Goal: Information Seeking & Learning: Learn about a topic

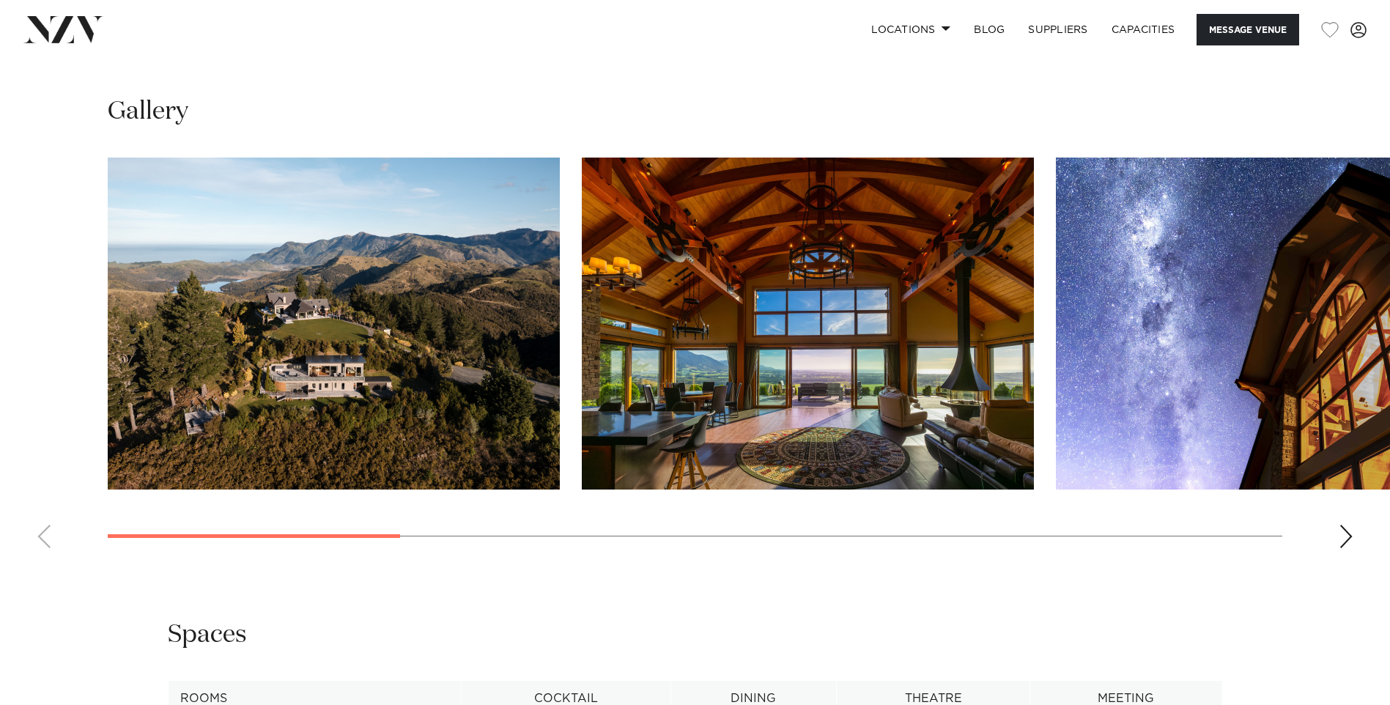
scroll to position [1468, 0]
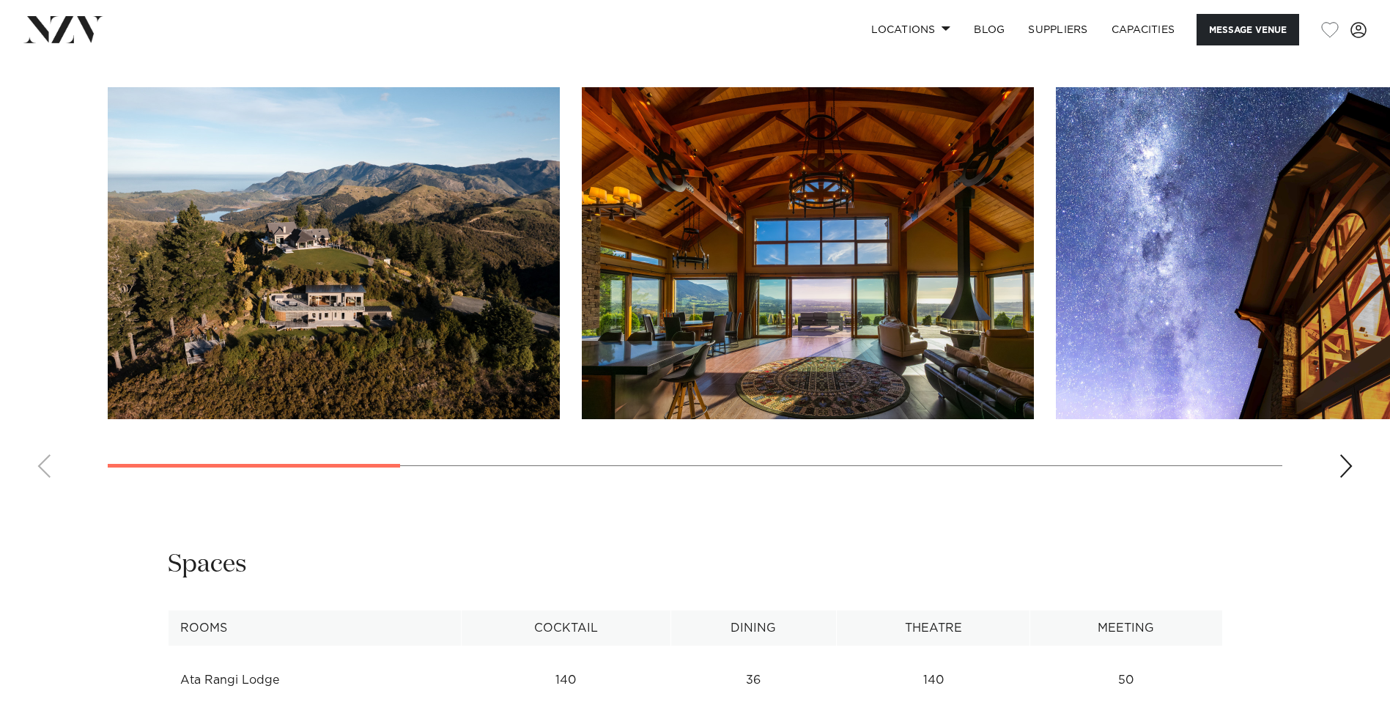
click at [1345, 466] on div "Next slide" at bounding box center [1346, 465] width 15 height 23
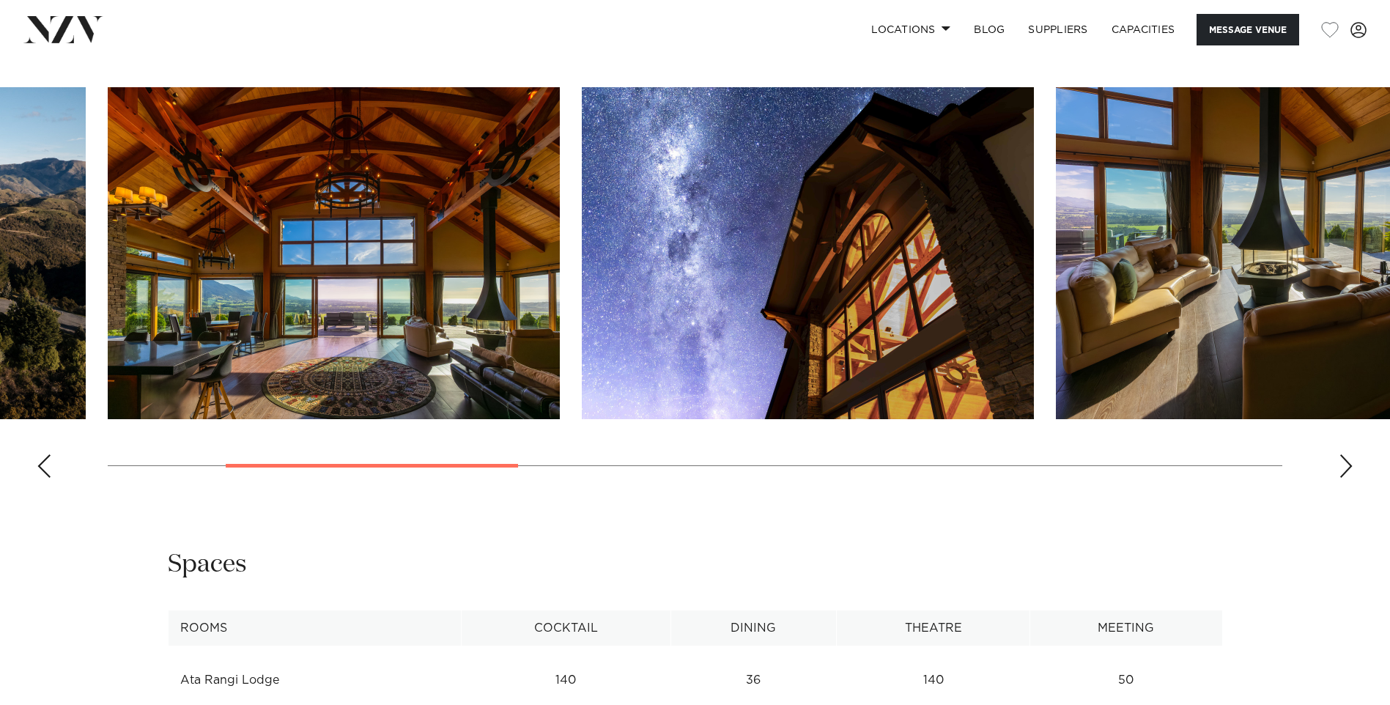
click at [1345, 466] on div "Next slide" at bounding box center [1346, 465] width 15 height 23
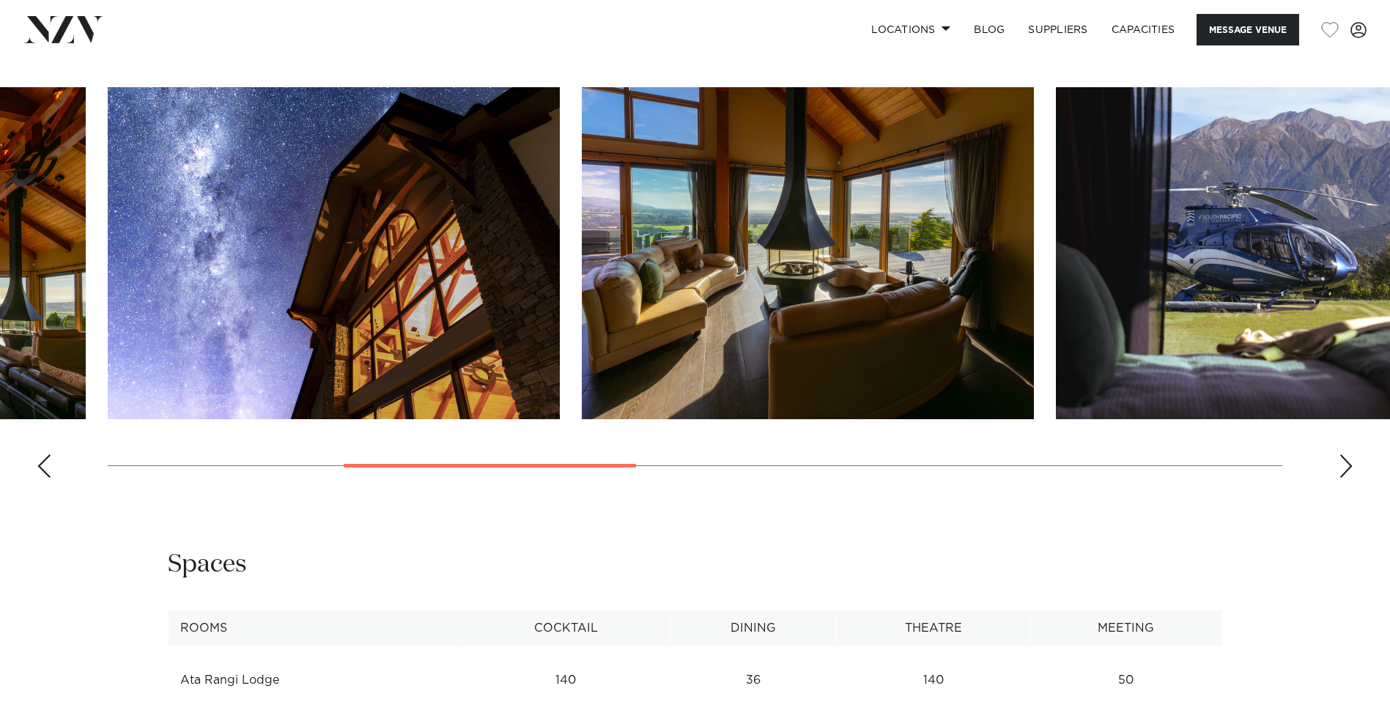
click at [1345, 466] on div "Next slide" at bounding box center [1346, 465] width 15 height 23
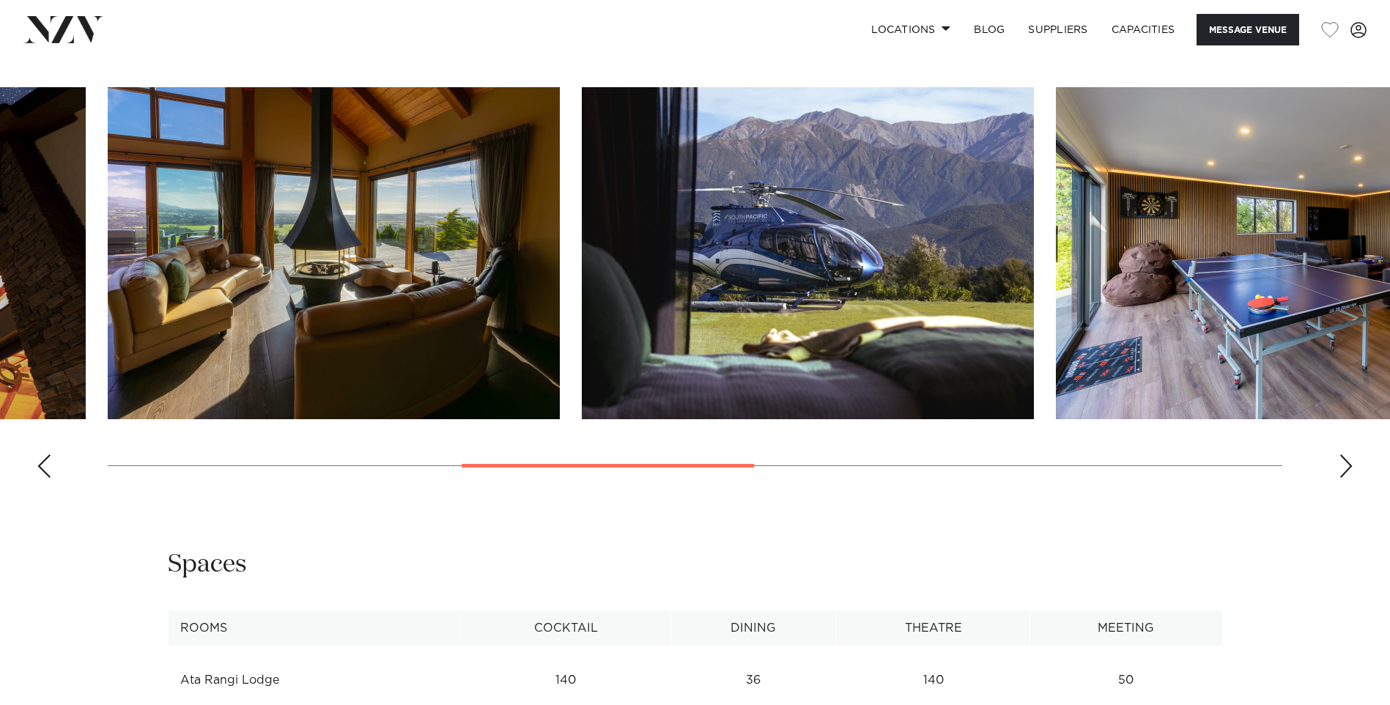
click at [1345, 466] on div "Next slide" at bounding box center [1346, 465] width 15 height 23
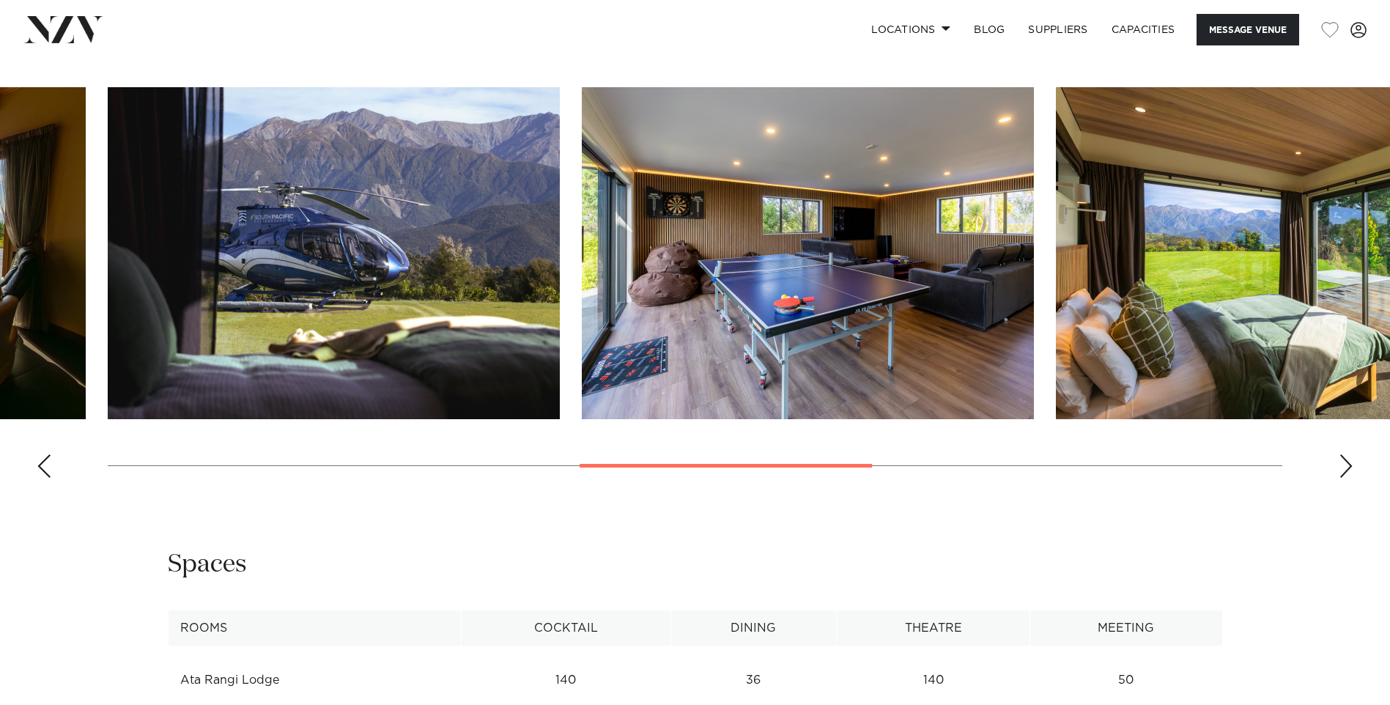
click at [1345, 466] on div "Next slide" at bounding box center [1346, 465] width 15 height 23
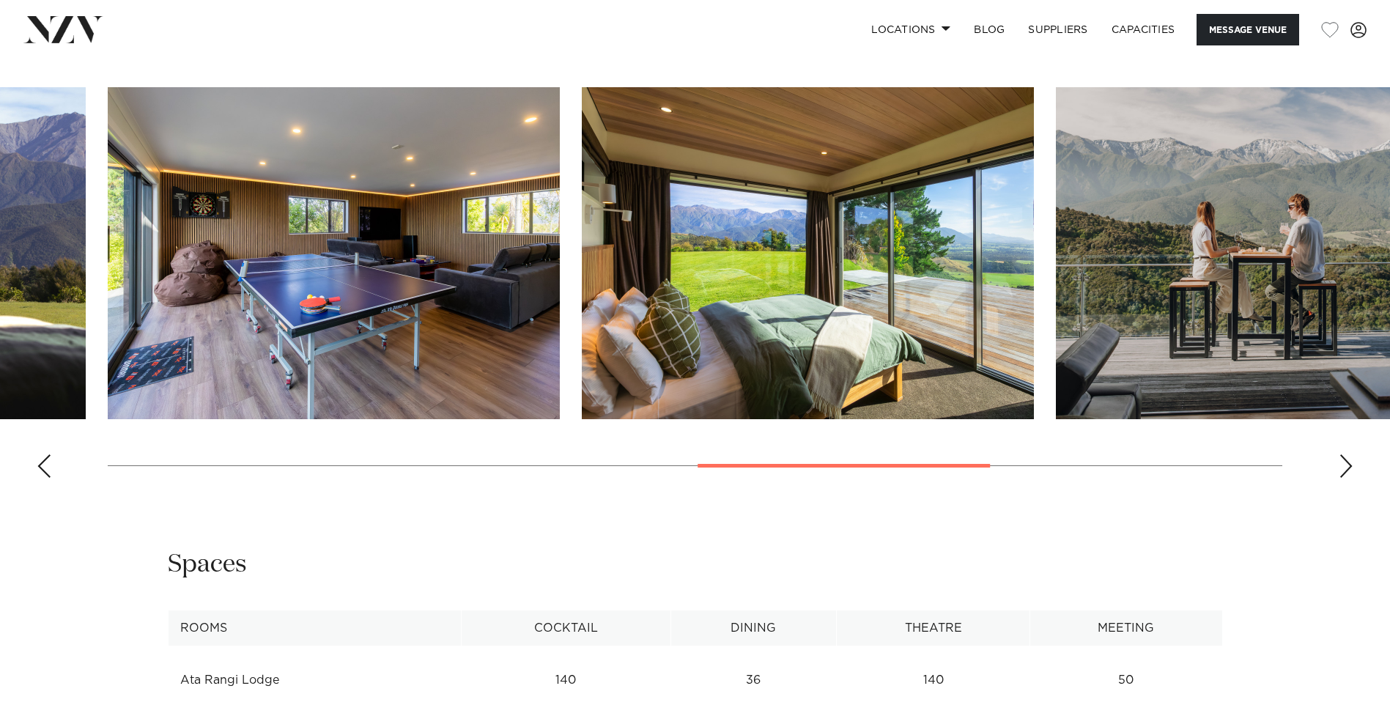
click at [1345, 466] on div "Next slide" at bounding box center [1346, 465] width 15 height 23
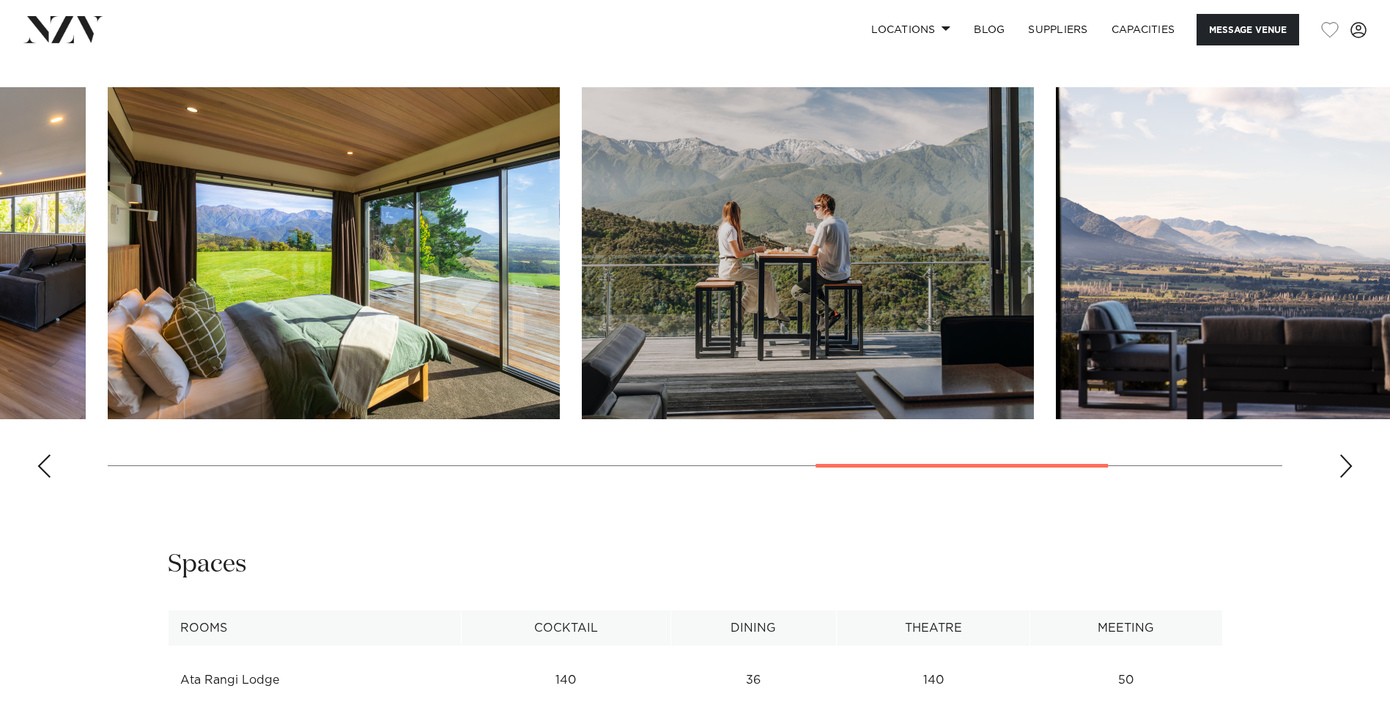
click at [1345, 466] on div "Next slide" at bounding box center [1346, 465] width 15 height 23
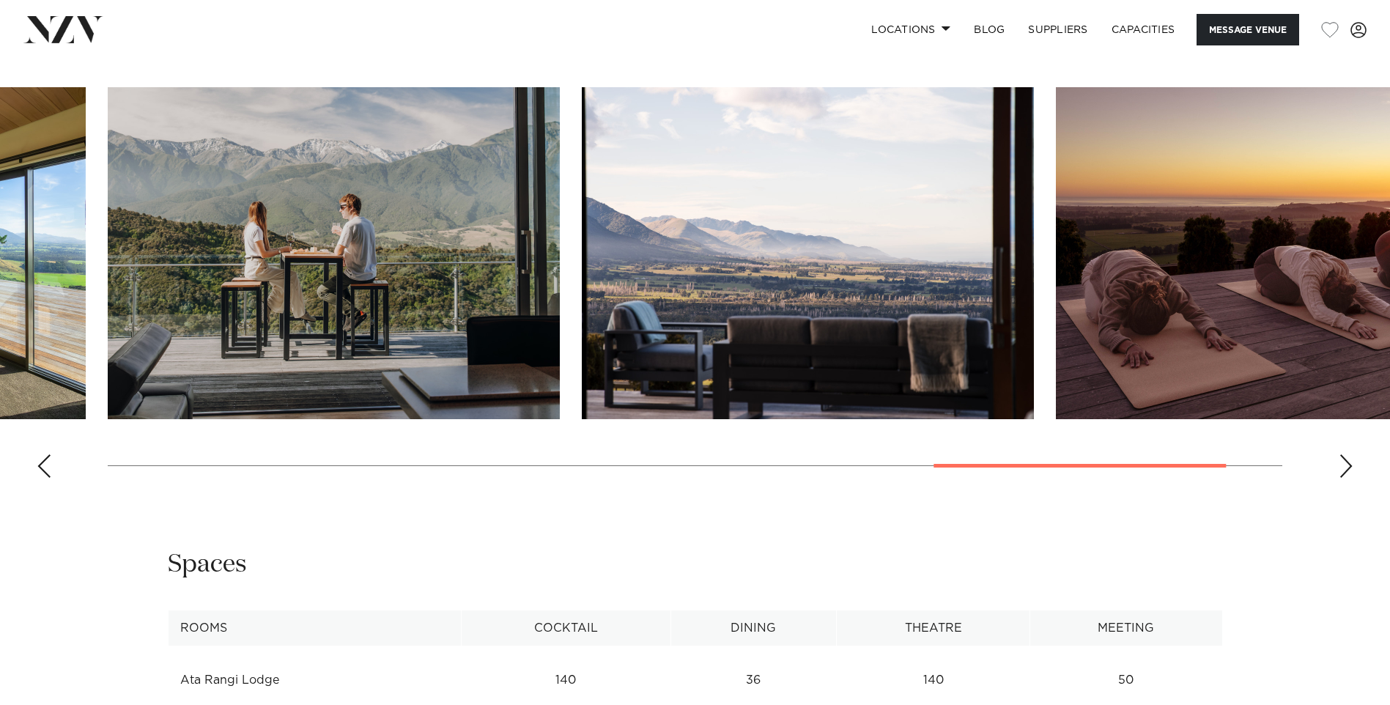
click at [1345, 466] on div "Next slide" at bounding box center [1346, 465] width 15 height 23
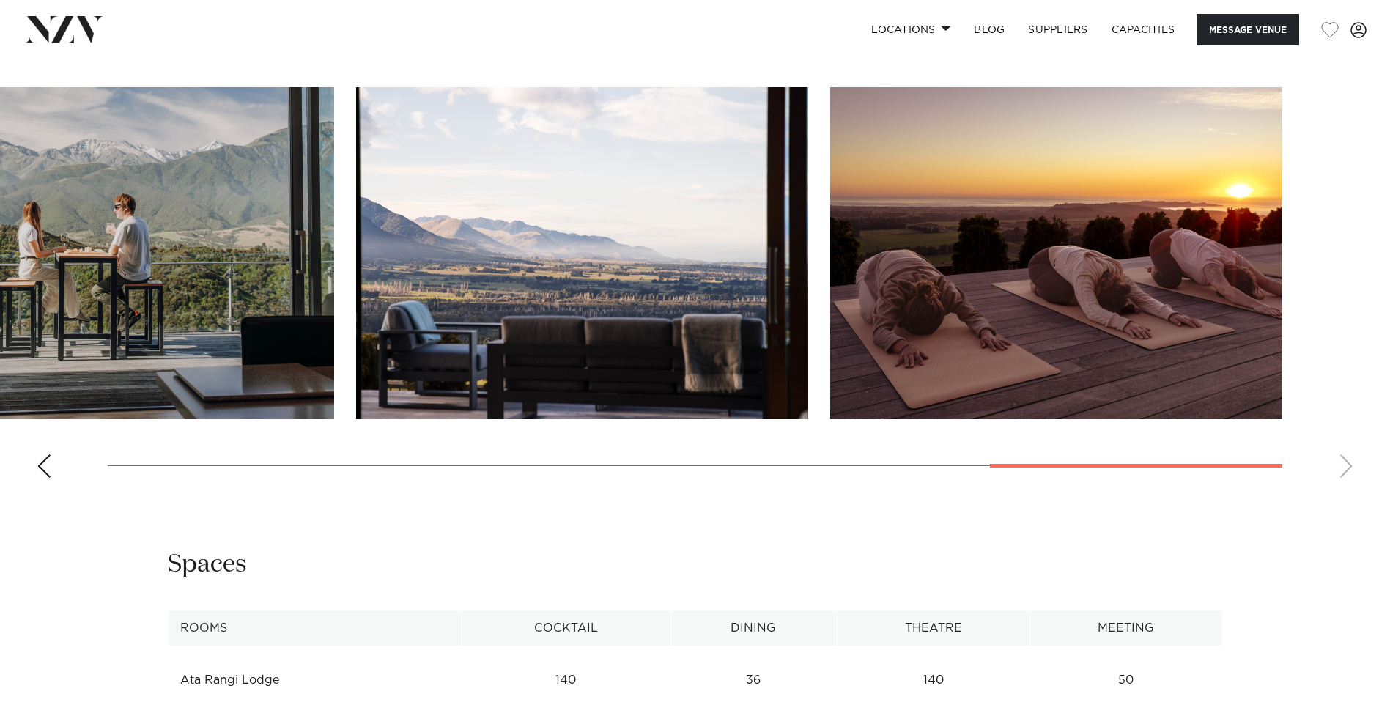
click at [1345, 466] on swiper-container at bounding box center [695, 288] width 1390 height 402
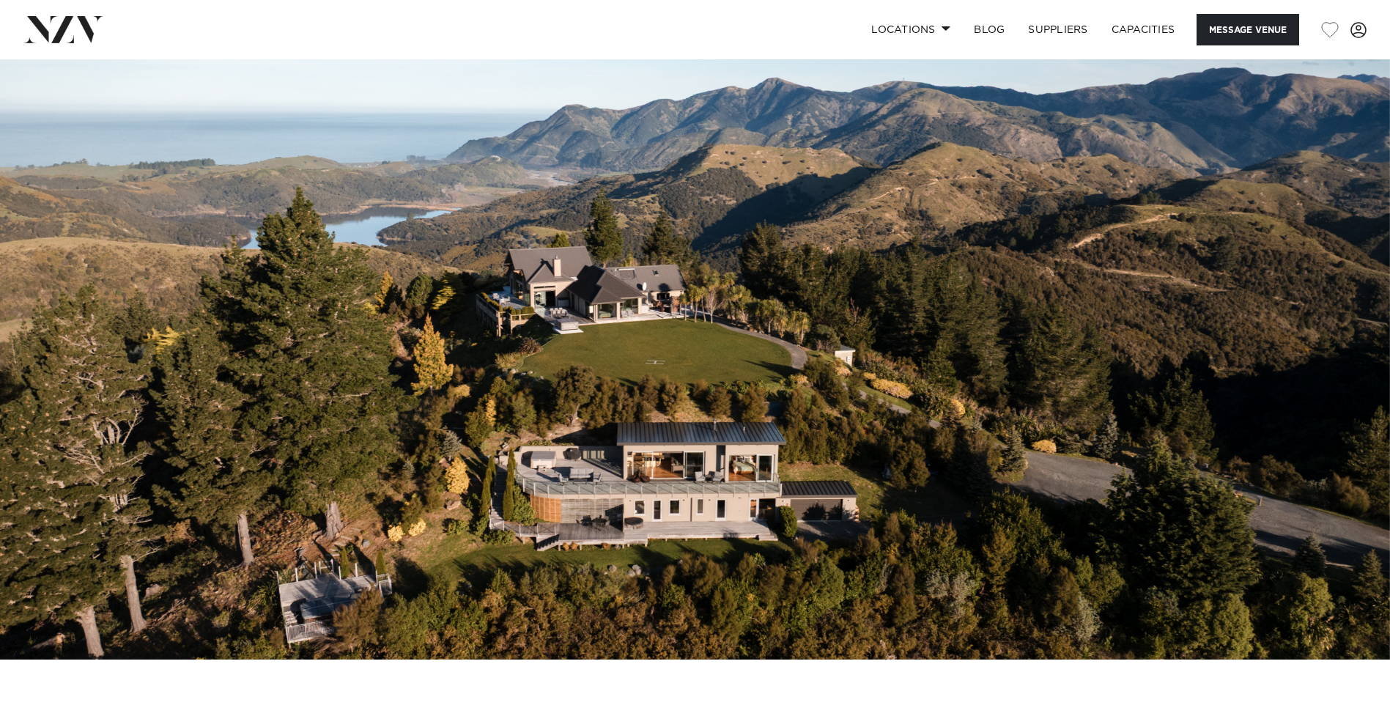
scroll to position [0, 0]
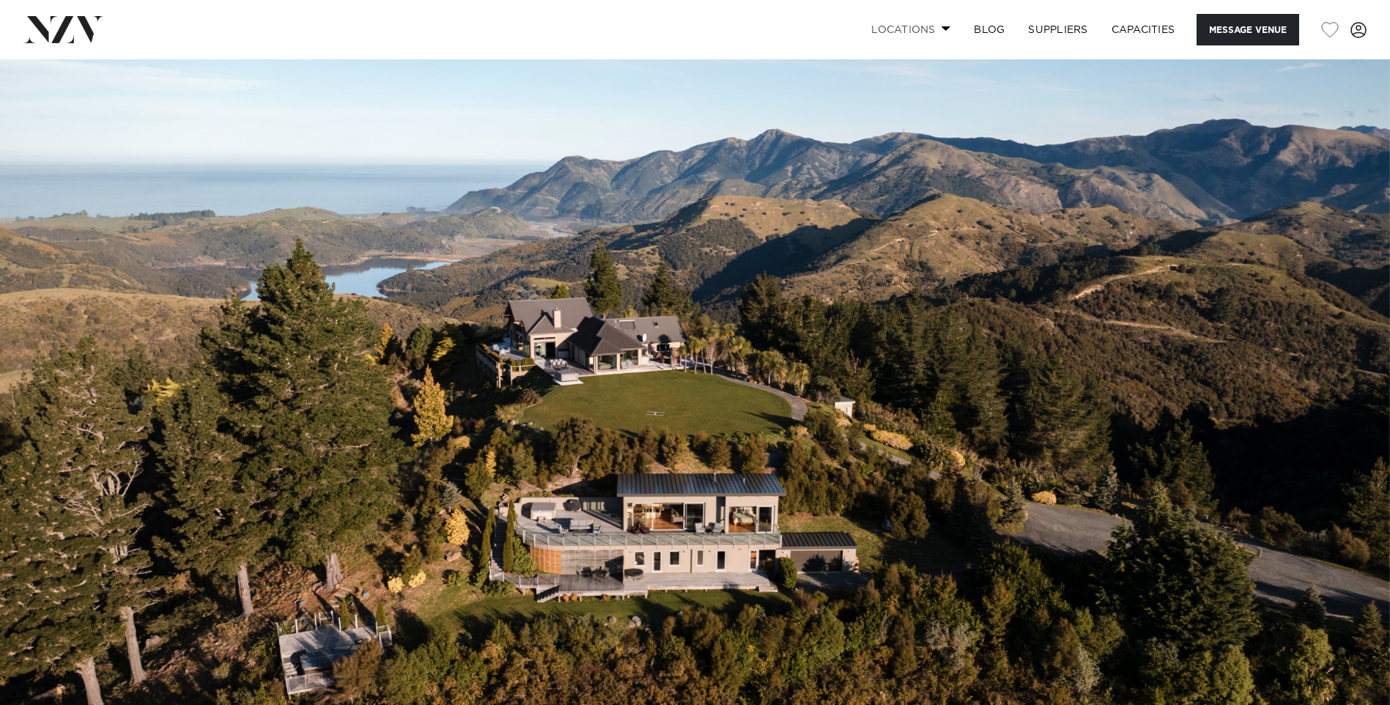
click at [895, 29] on link "Locations" at bounding box center [910, 30] width 103 height 32
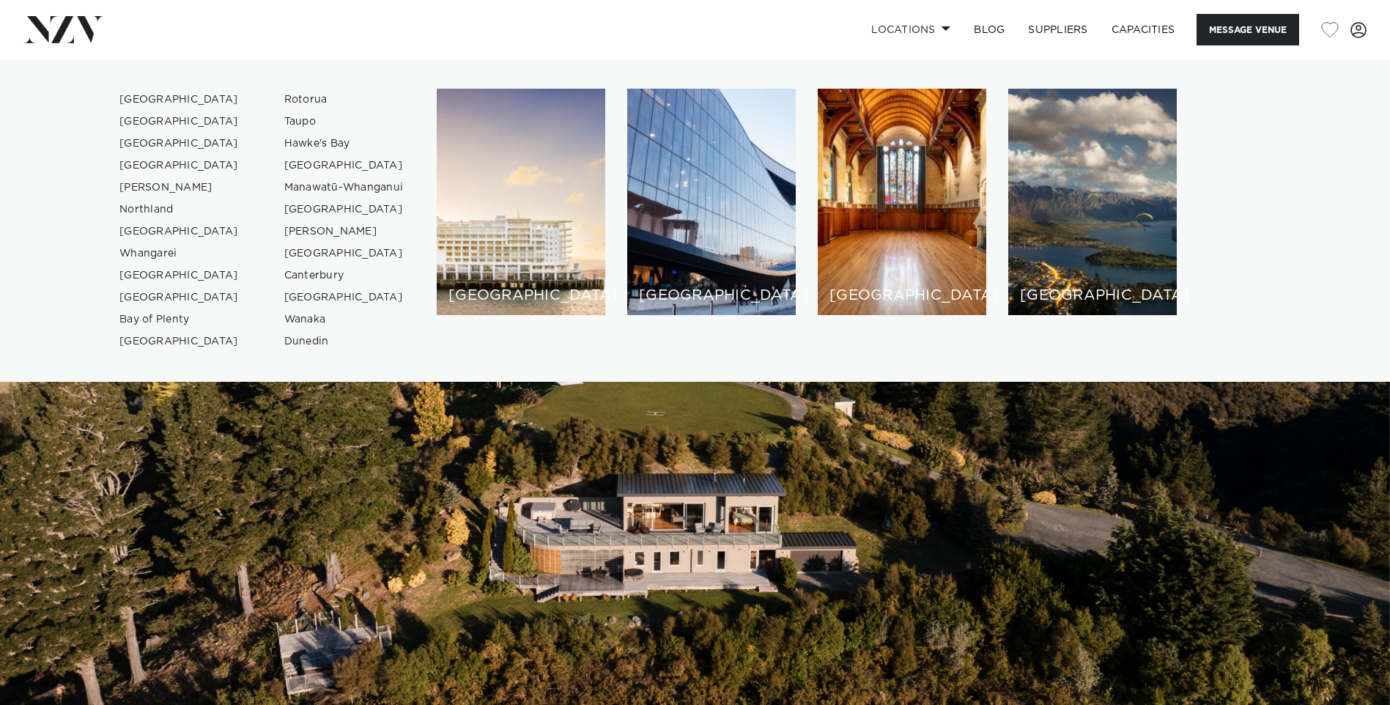
click at [1069, 443] on img at bounding box center [695, 384] width 1390 height 651
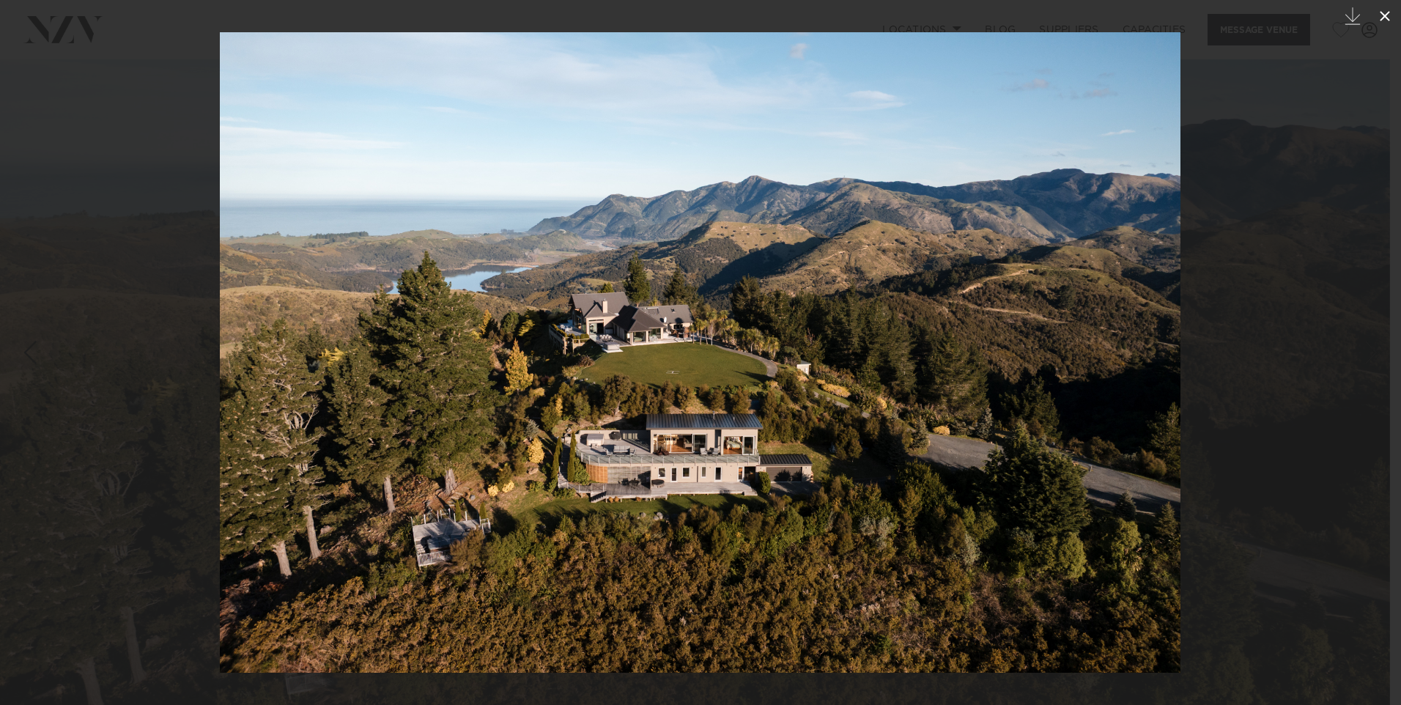
click at [1375, 10] on button at bounding box center [1385, 16] width 32 height 32
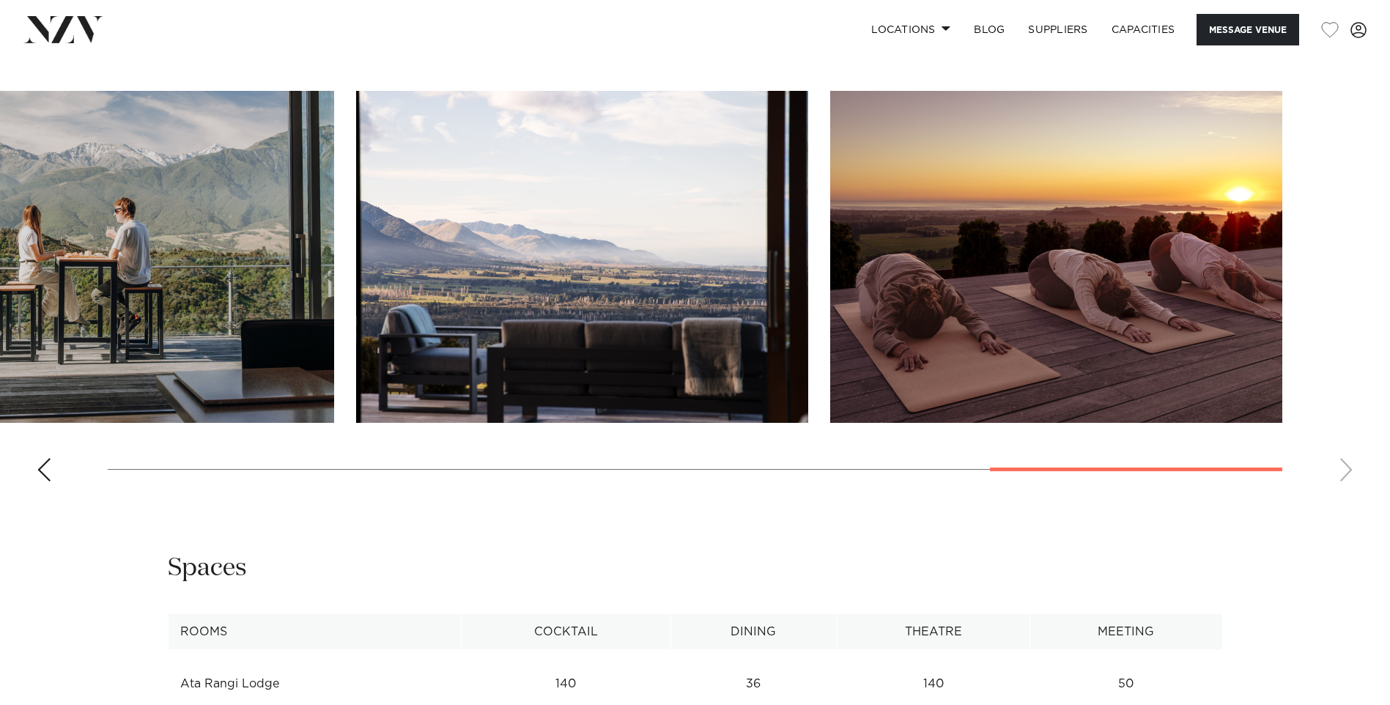
scroll to position [1523, 0]
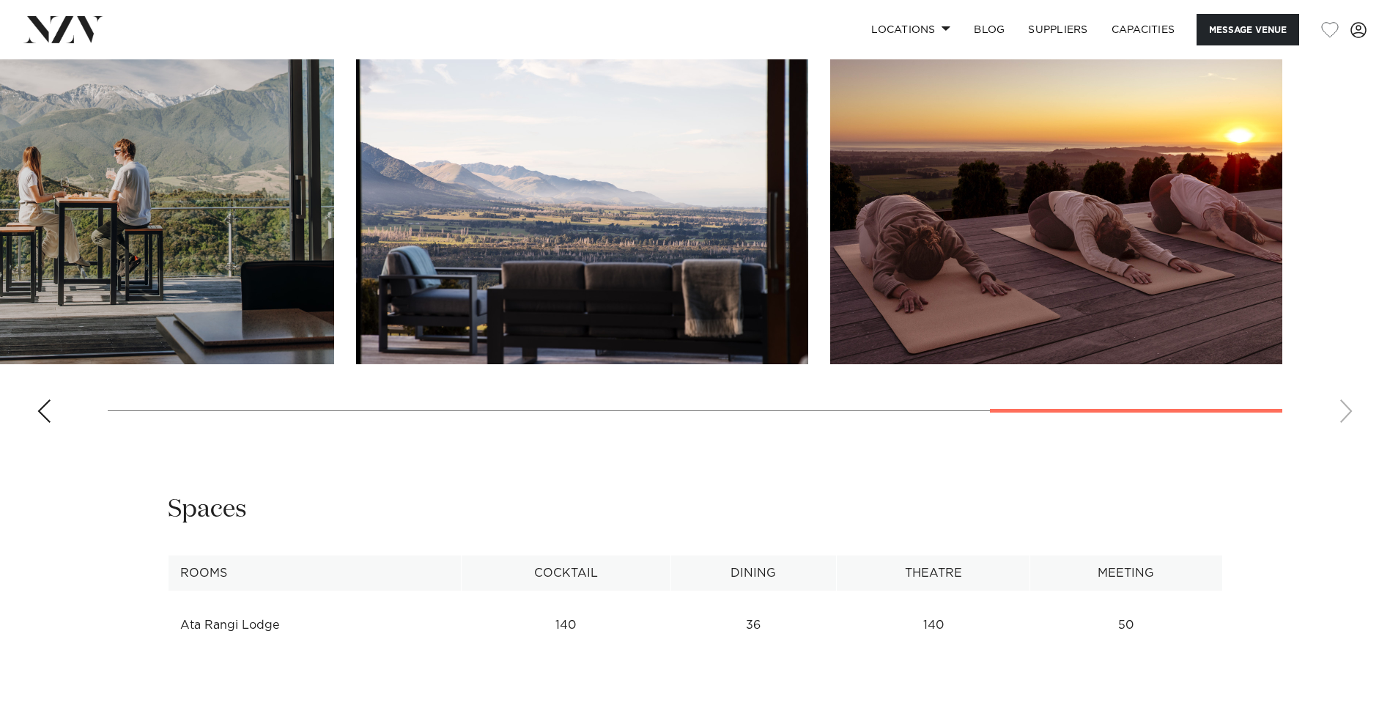
click at [1353, 415] on swiper-container at bounding box center [695, 233] width 1390 height 402
click at [1348, 415] on swiper-container at bounding box center [695, 233] width 1390 height 402
click at [1340, 415] on swiper-container at bounding box center [695, 233] width 1390 height 402
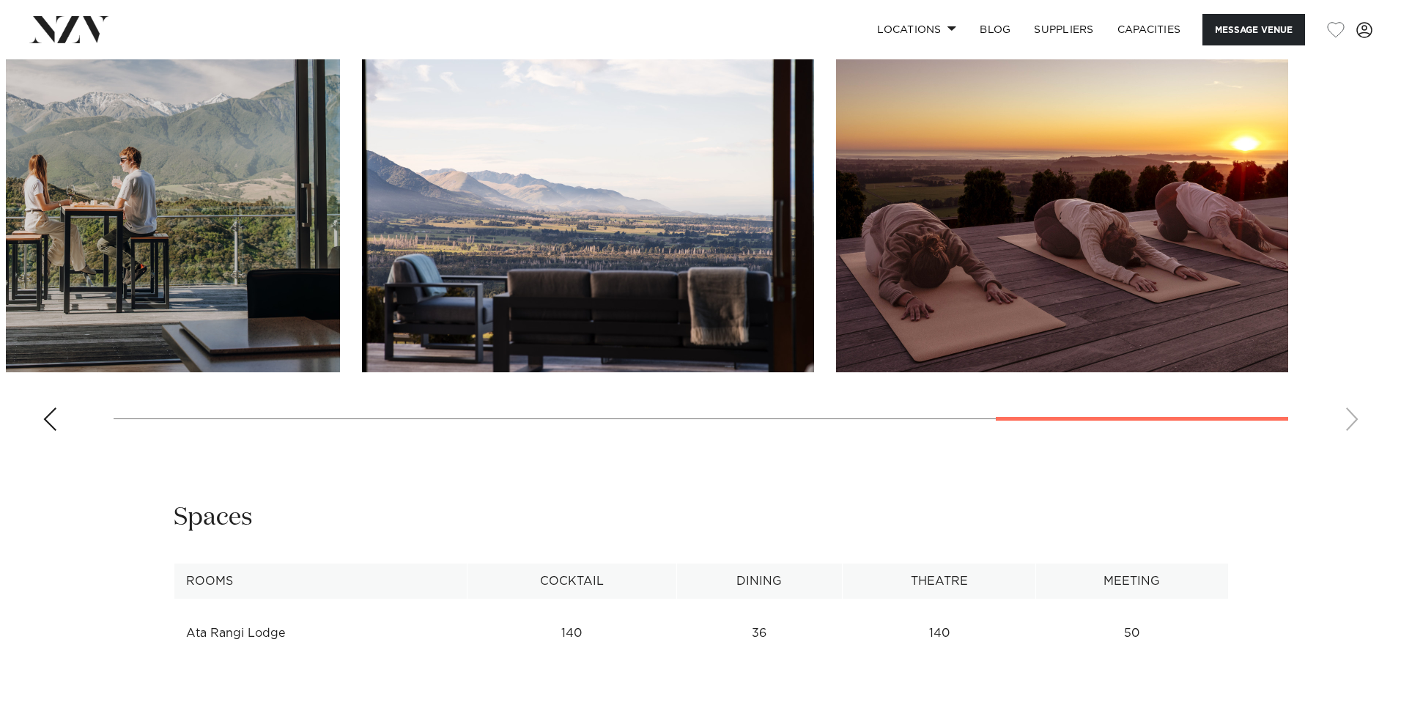
scroll to position [1390, 0]
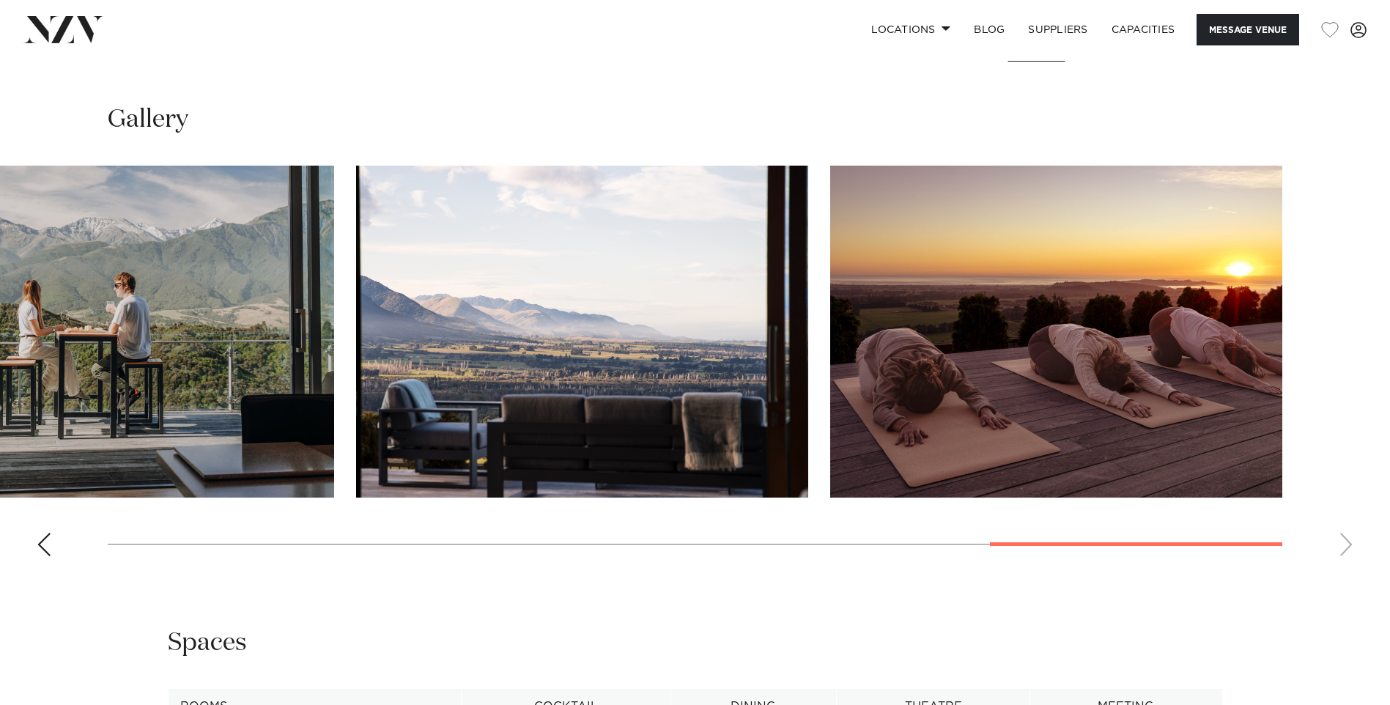
click at [563, 254] on img "9 / 10" at bounding box center [582, 332] width 452 height 332
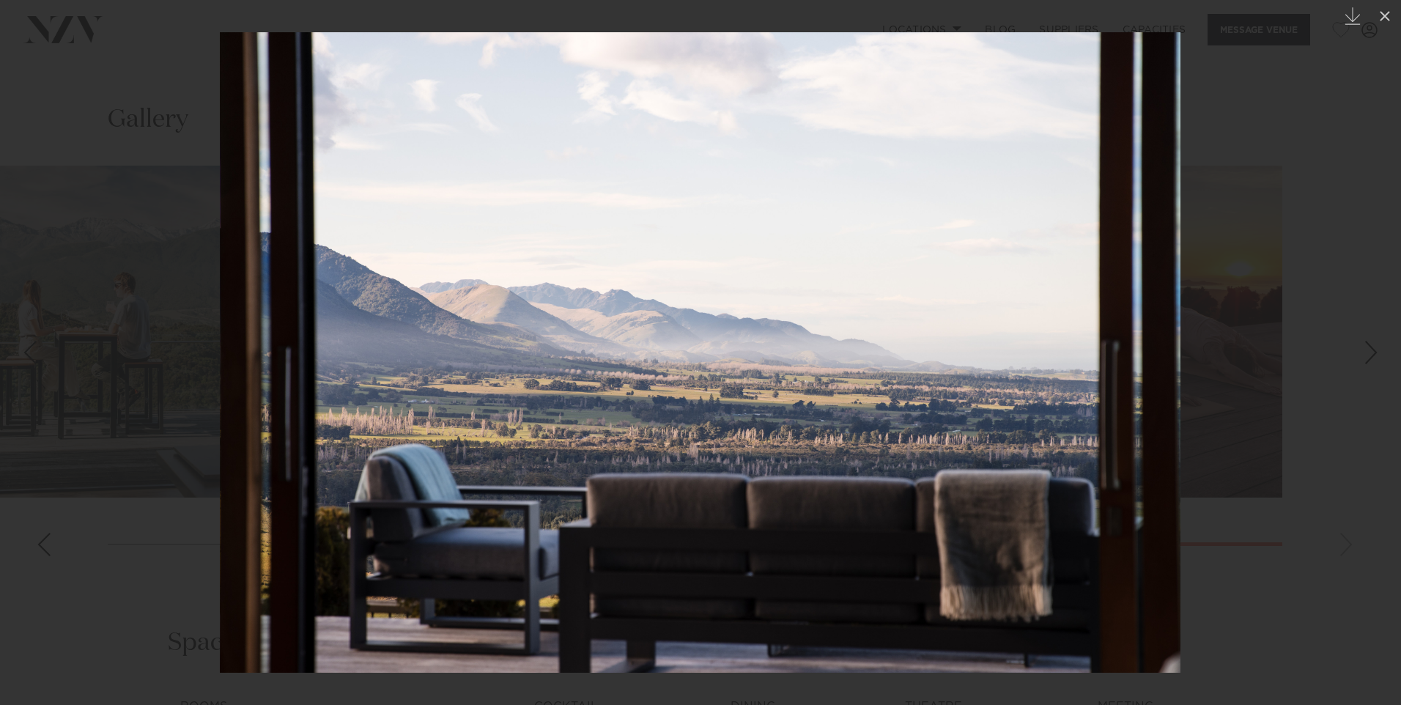
click at [236, 362] on img at bounding box center [700, 352] width 961 height 640
click at [256, 357] on img at bounding box center [700, 352] width 961 height 640
click at [191, 352] on div at bounding box center [700, 352] width 1401 height 705
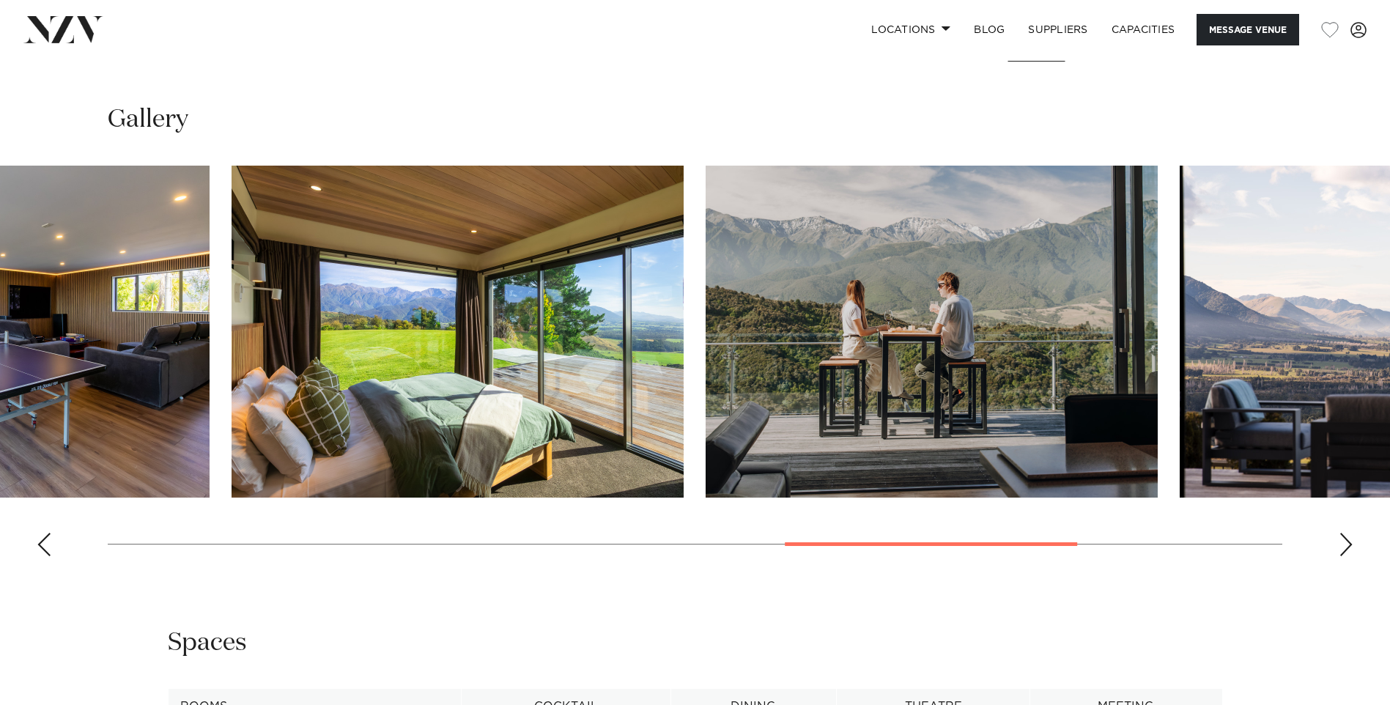
click at [988, 354] on img "8 / 10" at bounding box center [932, 332] width 452 height 332
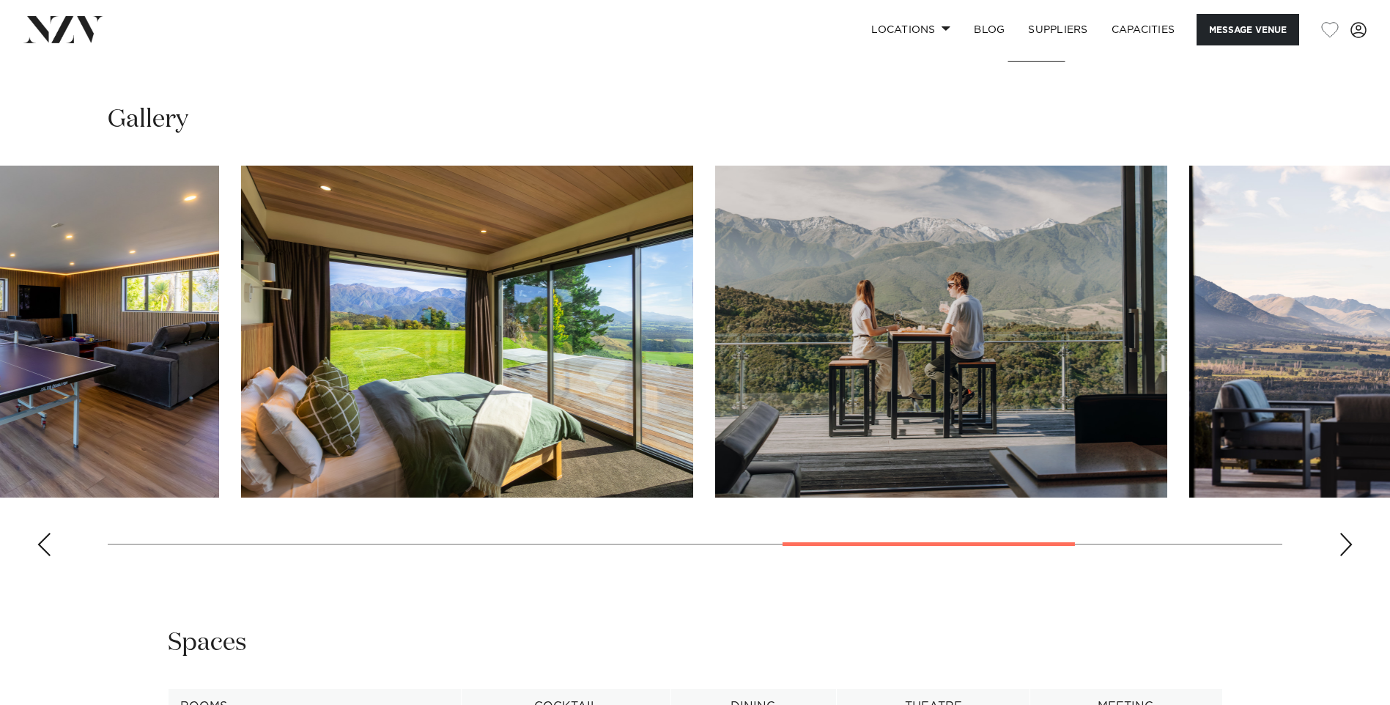
click at [1237, 371] on swiper-container at bounding box center [695, 367] width 1390 height 402
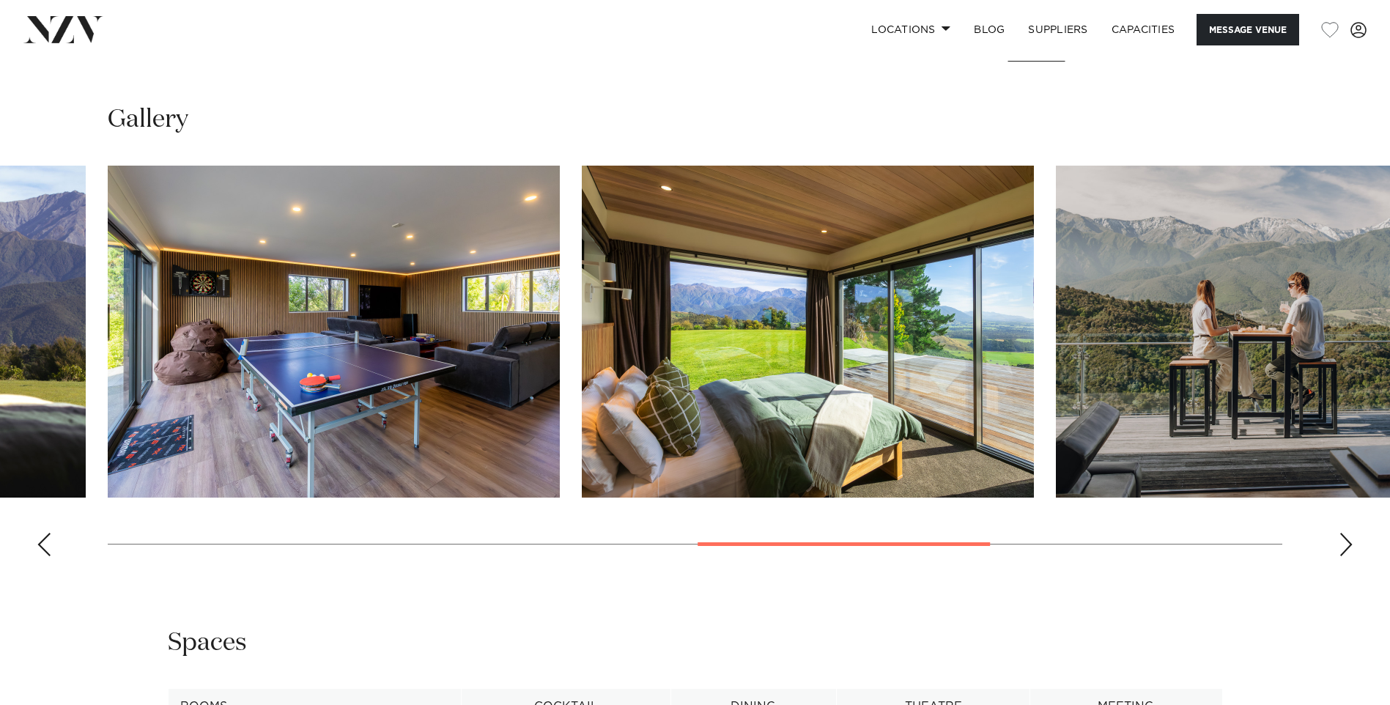
click at [785, 325] on img "7 / 10" at bounding box center [808, 332] width 452 height 332
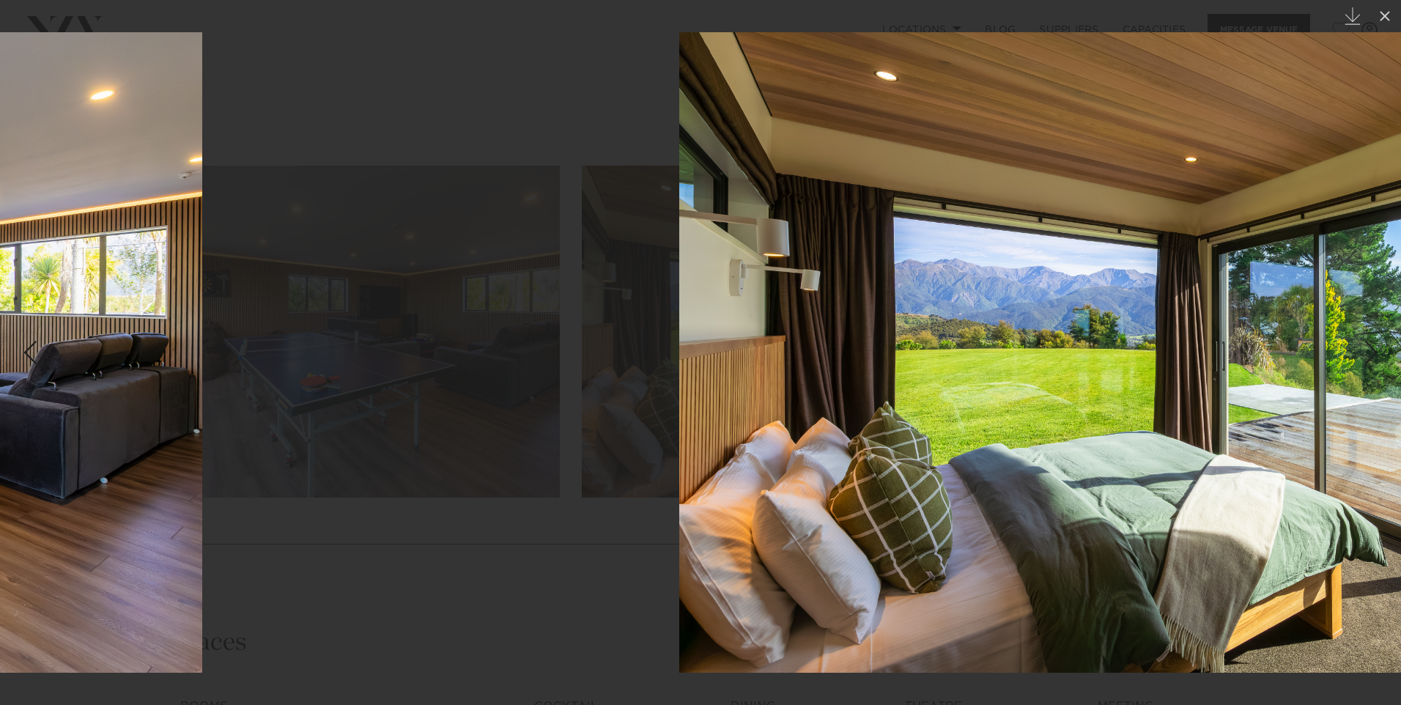
drag, startPoint x: 501, startPoint y: 414, endPoint x: 971, endPoint y: 382, distance: 470.8
click at [971, 382] on img at bounding box center [1159, 352] width 961 height 640
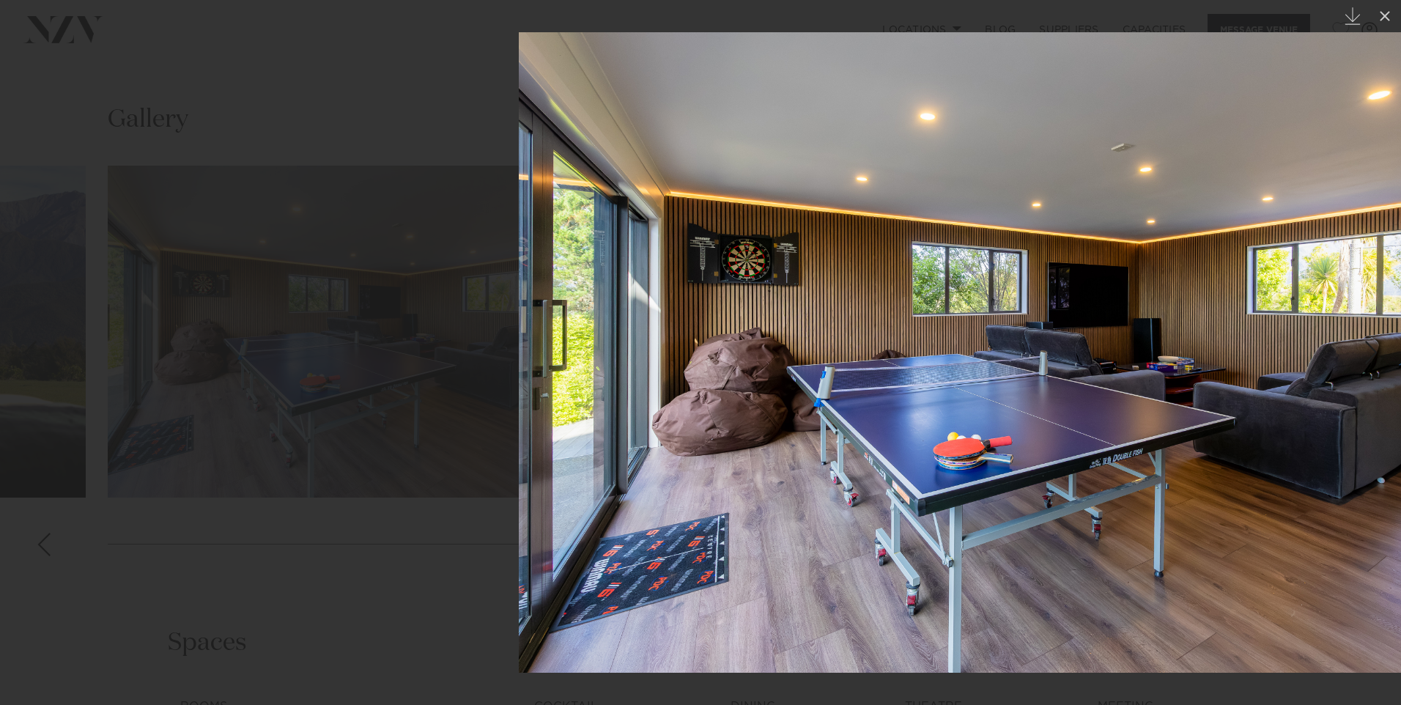
drag, startPoint x: 730, startPoint y: 237, endPoint x: 1169, endPoint y: 223, distance: 439.1
click at [1169, 223] on img at bounding box center [999, 352] width 961 height 640
